Goal: Task Accomplishment & Management: Manage account settings

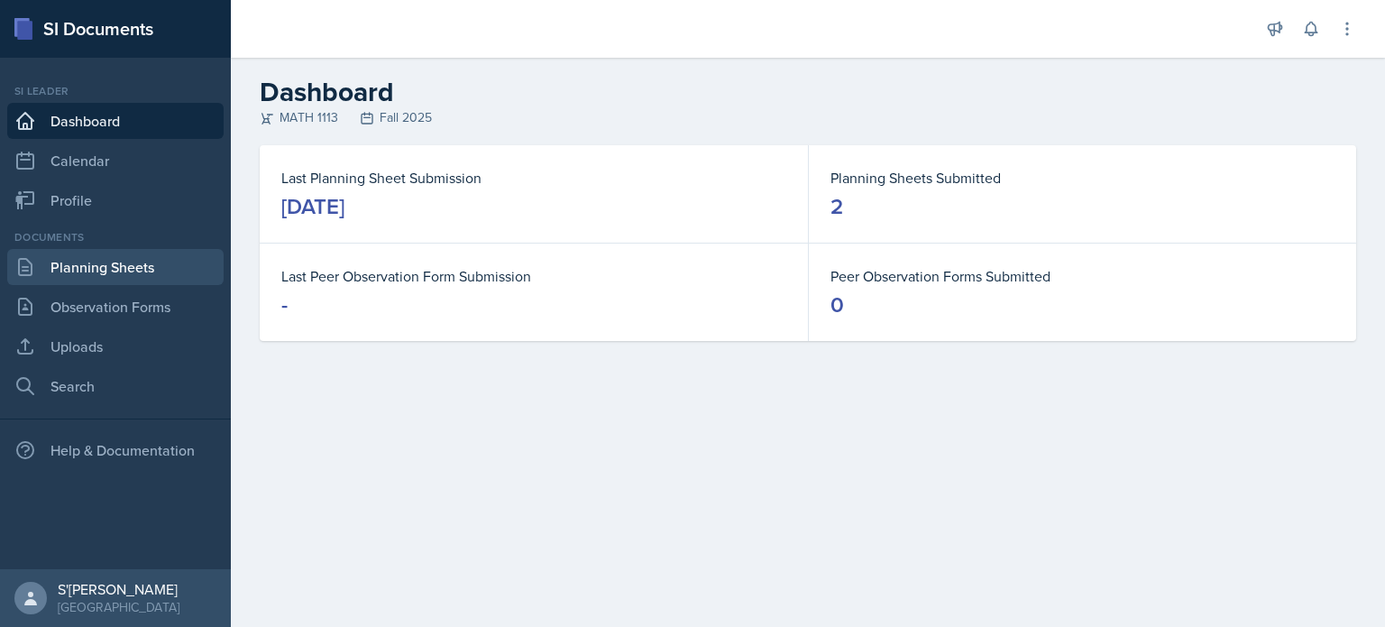
click at [155, 274] on link "Planning Sheets" at bounding box center [115, 267] width 216 height 36
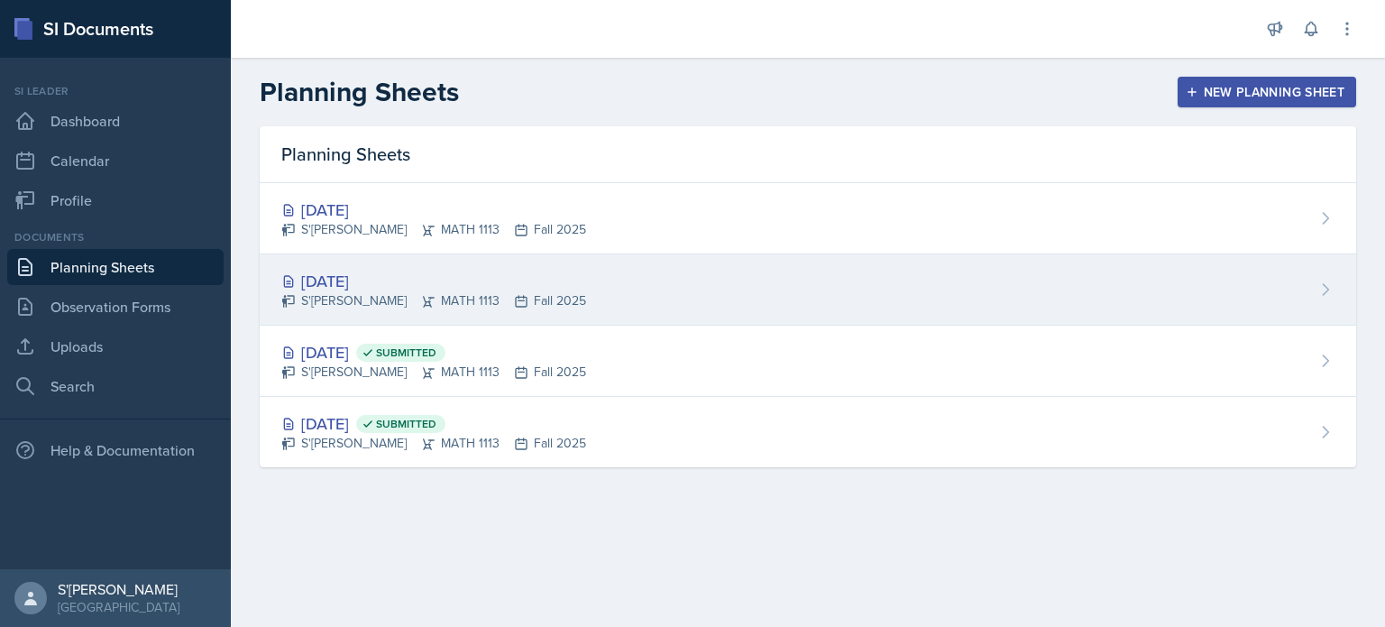
click at [454, 304] on div "S'[PERSON_NAME] MATH 1113 Fall 2025" at bounding box center [433, 300] width 305 height 19
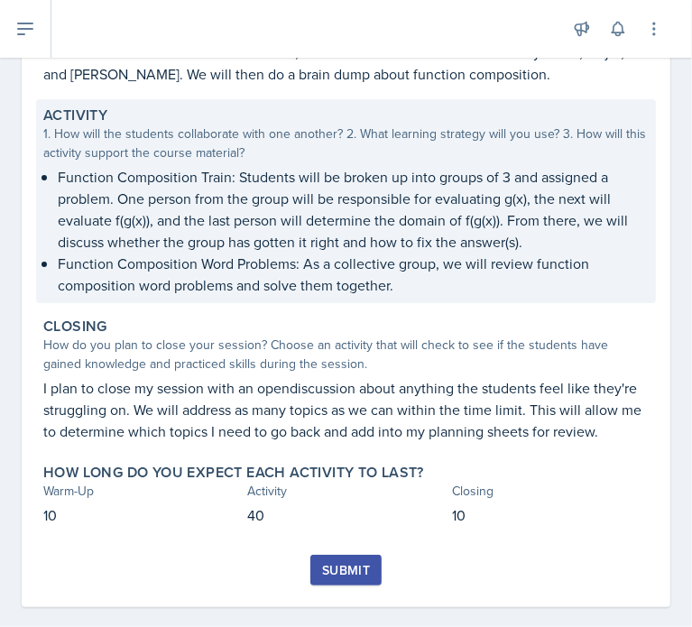
scroll to position [317, 0]
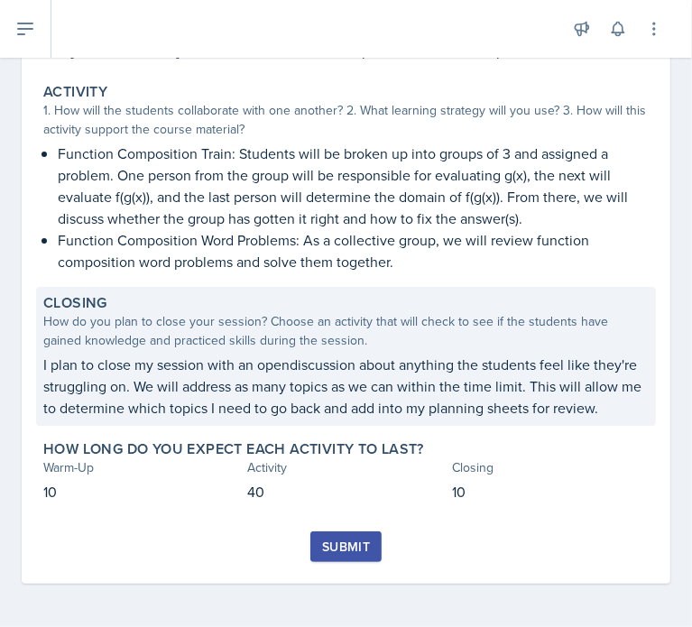
click at [300, 353] on p "I plan to close my session with an opendiscussion about anything the students f…" at bounding box center [345, 385] width 605 height 65
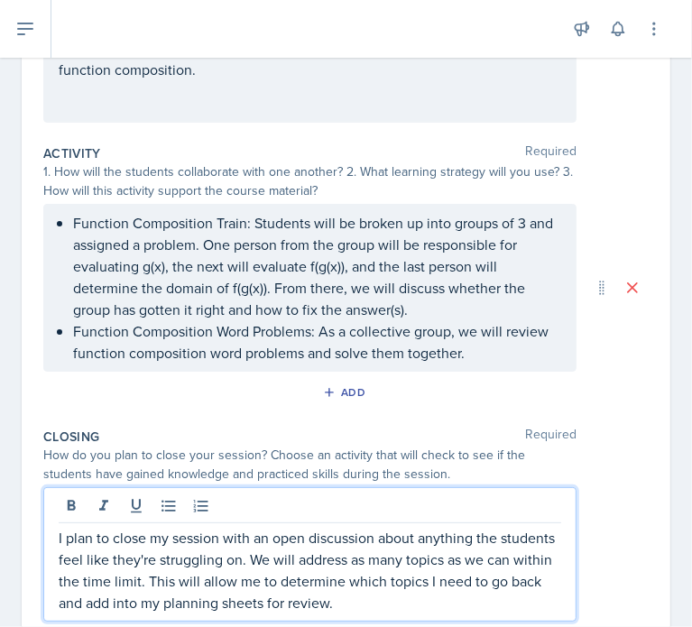
click at [306, 506] on div "I plan to close my session with an open discussion about anything the students …" at bounding box center [309, 554] width 533 height 134
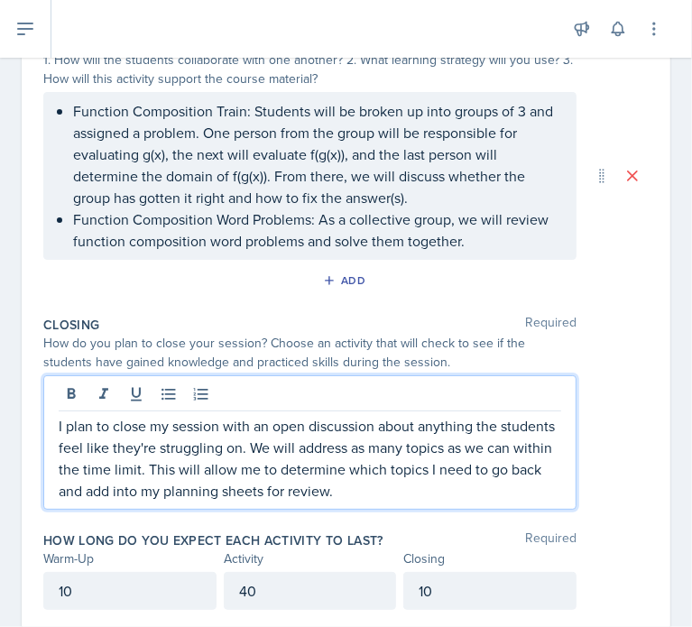
click at [307, 489] on p "I plan to close my session with an open discussion about anything the students …" at bounding box center [310, 458] width 502 height 87
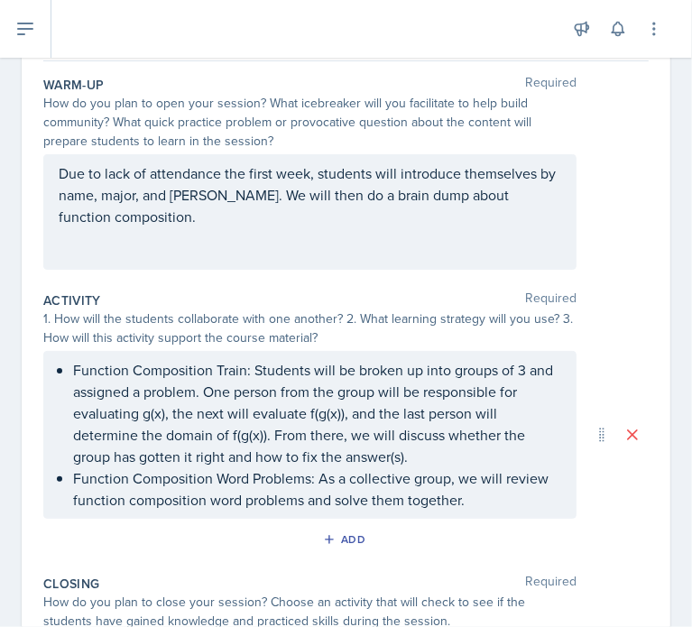
scroll to position [0, 0]
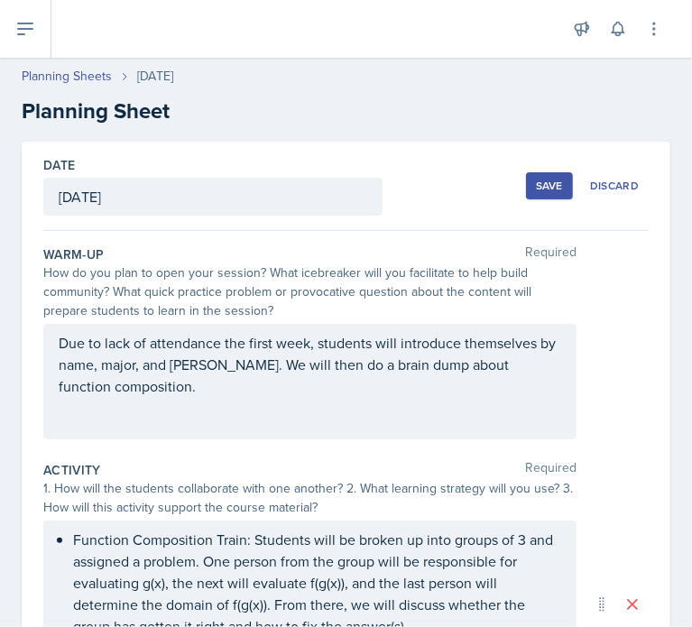
click at [536, 190] on div "Save" at bounding box center [549, 186] width 27 height 14
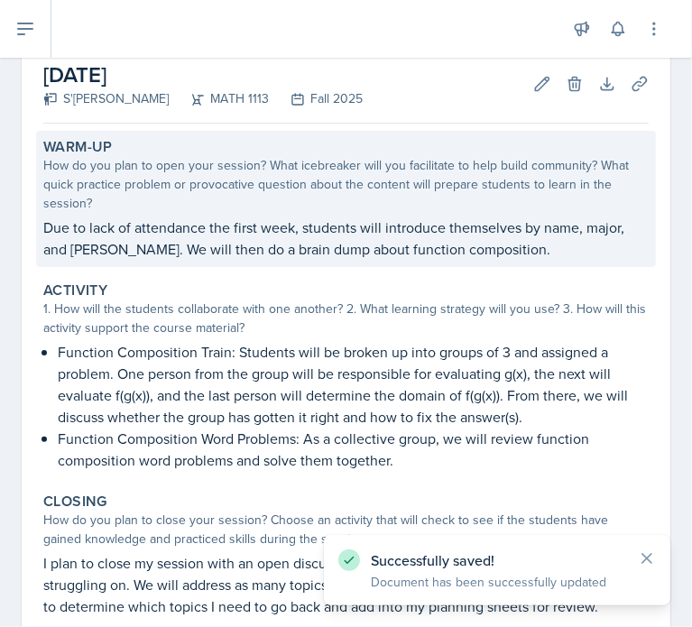
scroll to position [104, 0]
